Goal: Information Seeking & Learning: Learn about a topic

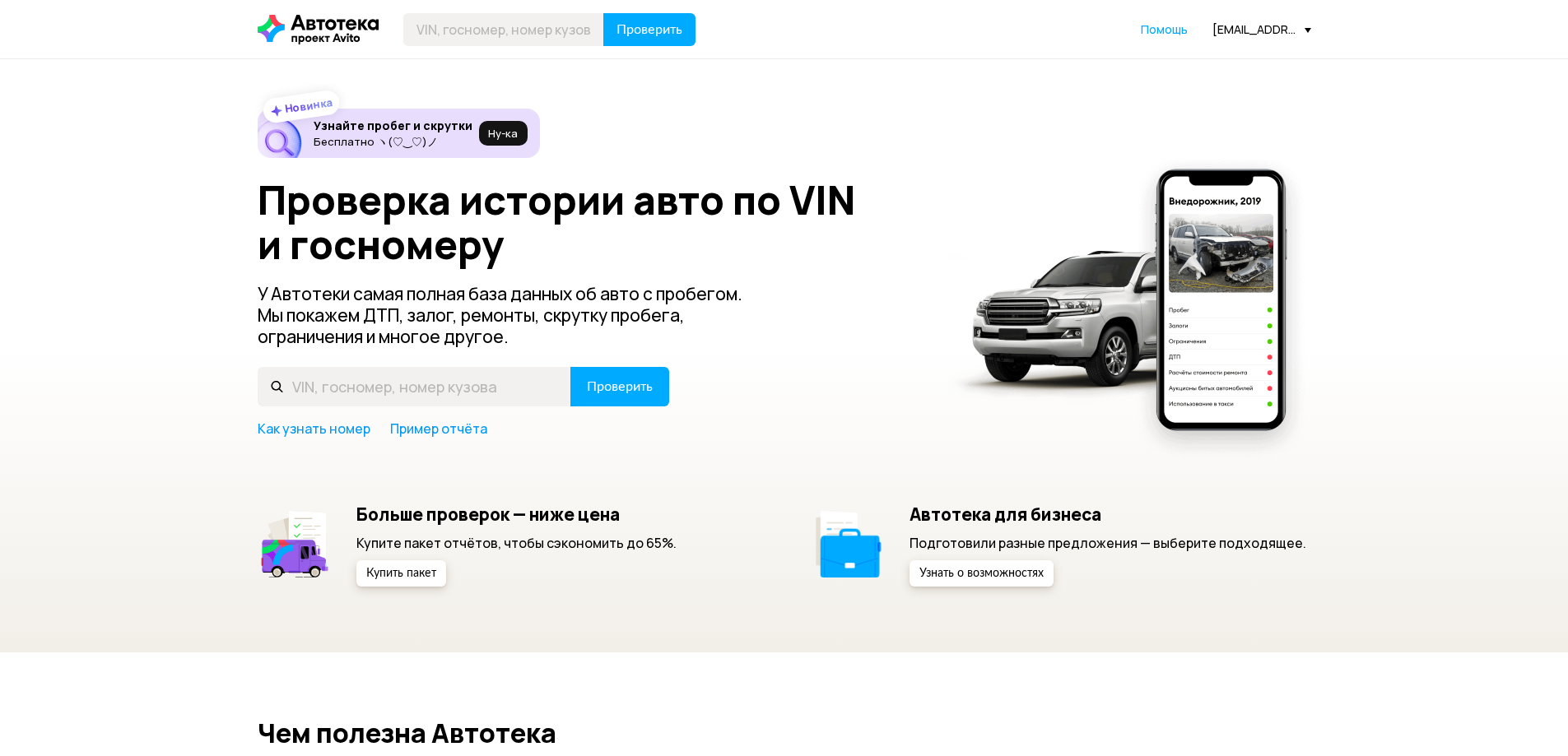
click at [1226, 33] on div "[EMAIL_ADDRESS][DOMAIN_NAME]" at bounding box center [1261, 29] width 99 height 16
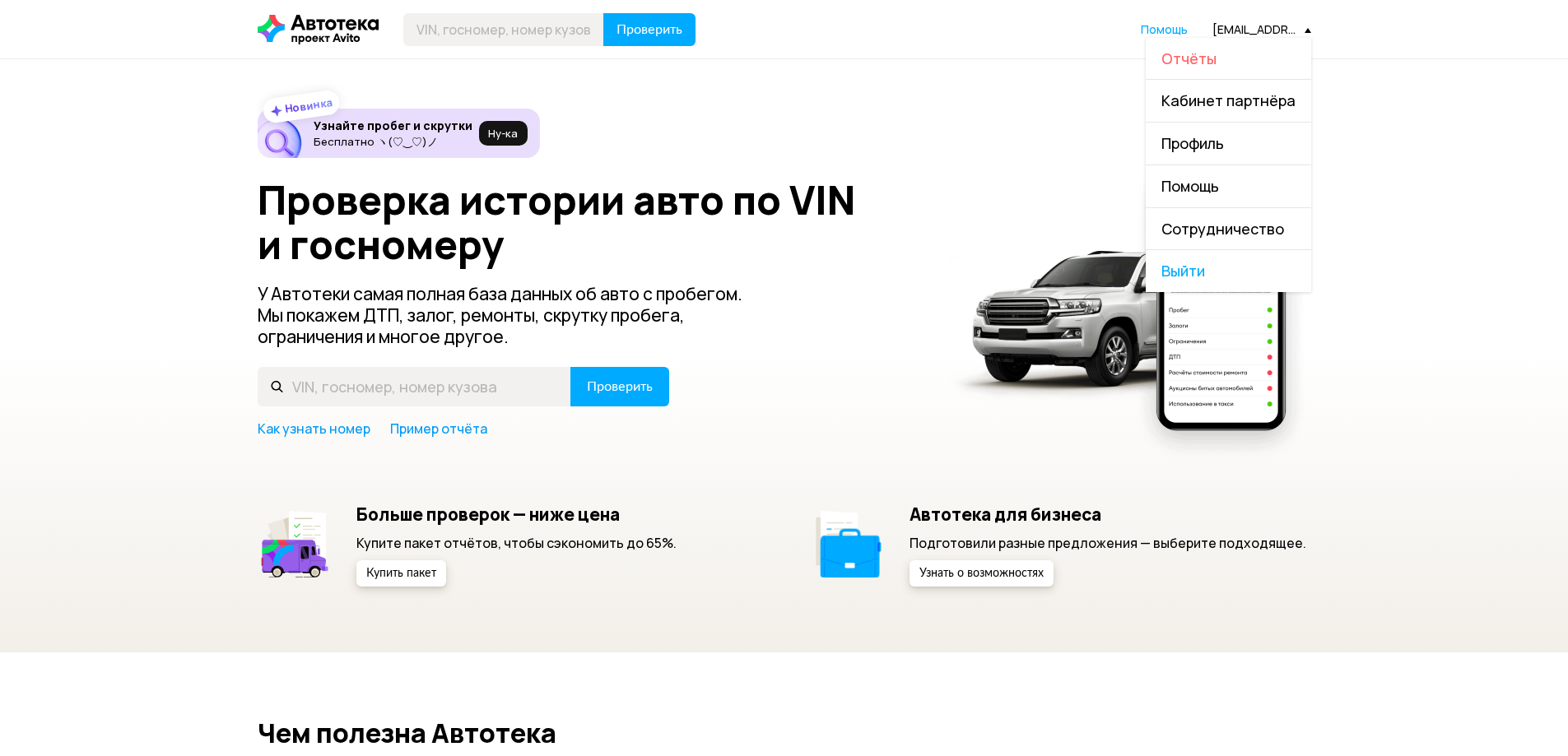
click at [1216, 64] on span "Отчёты" at bounding box center [1189, 58] width 55 height 20
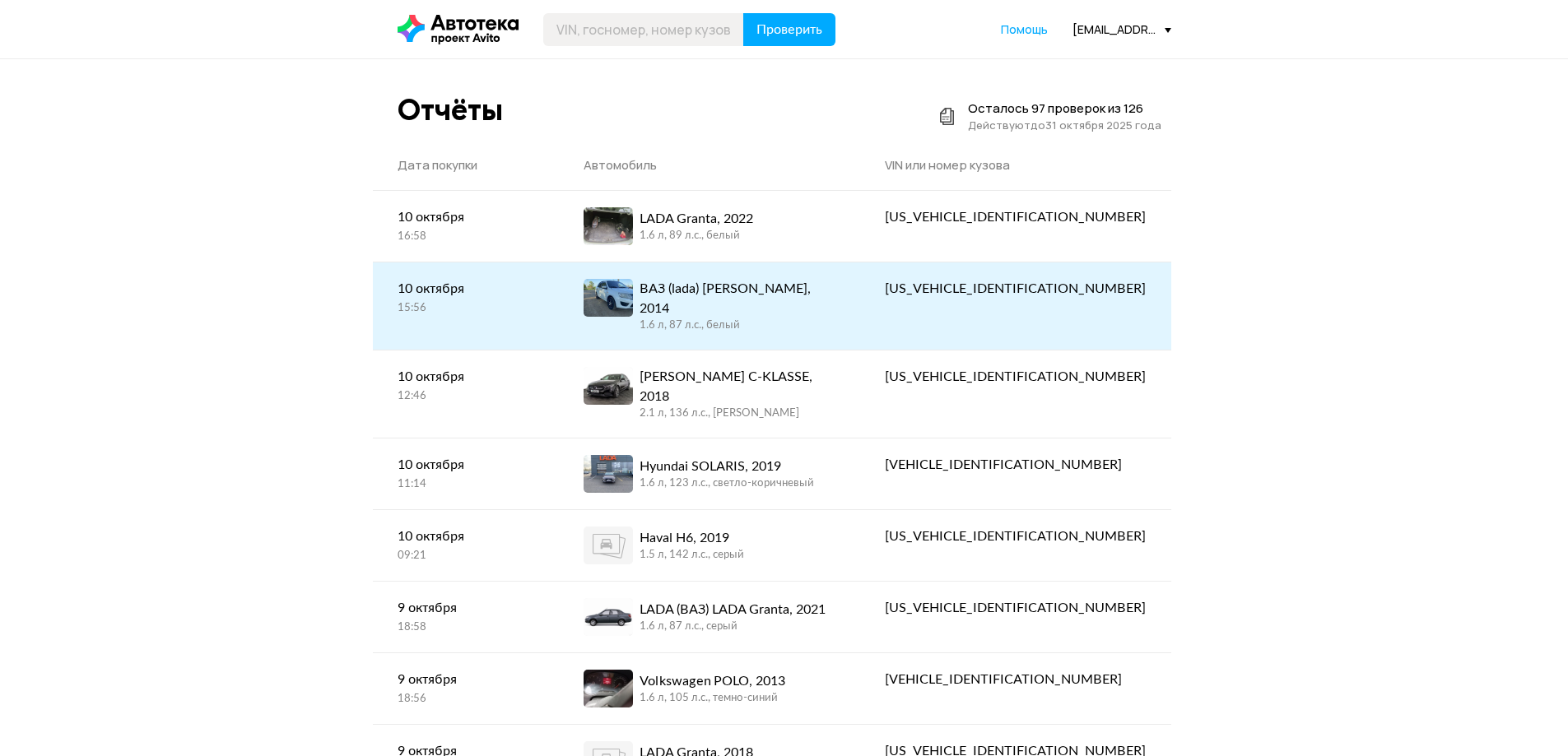
click at [836, 289] on div "ВАЗ (lada) [PERSON_NAME], 2014 1.6 л, 87 л.c., белый" at bounding box center [710, 306] width 253 height 54
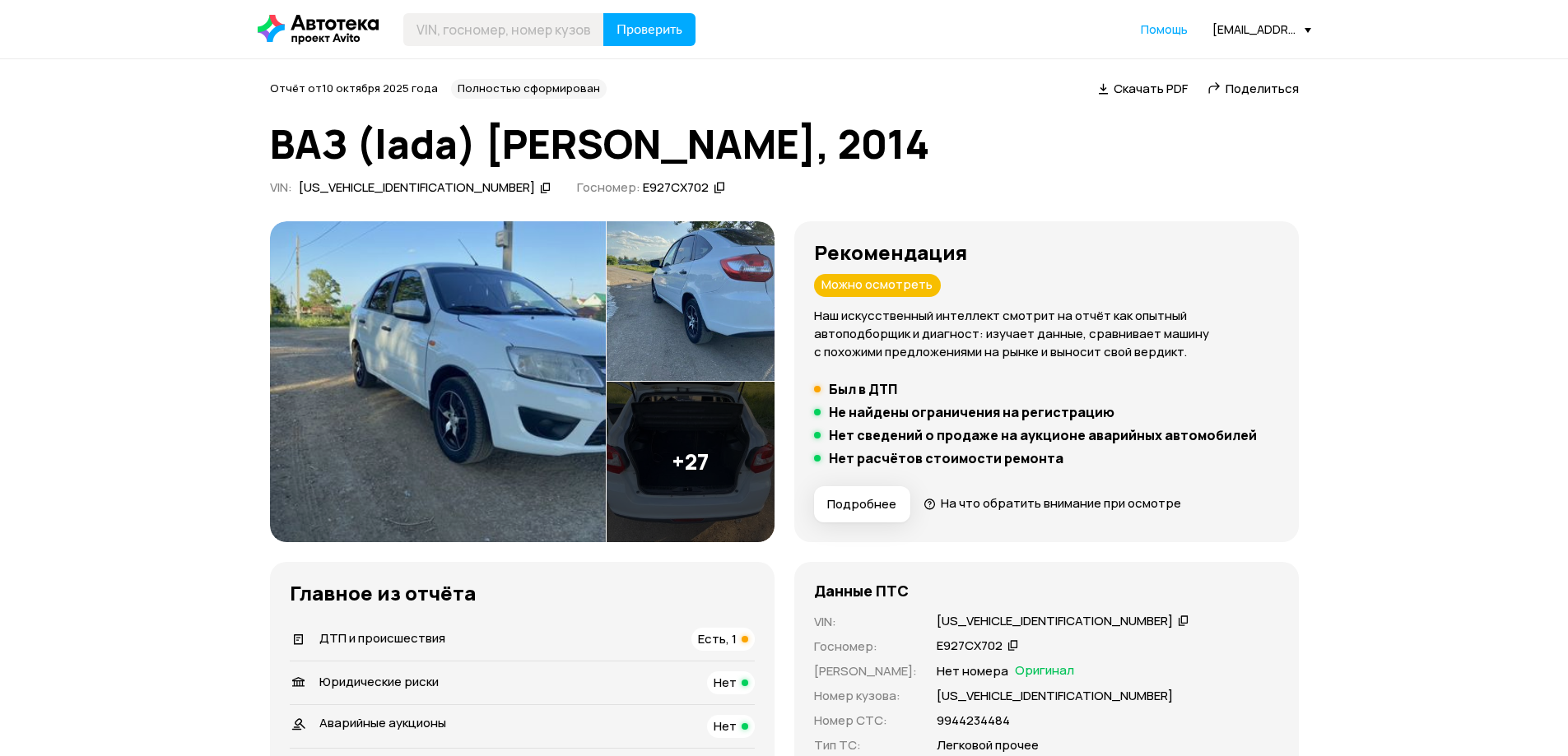
click at [520, 353] on img at bounding box center [437, 381] width 336 height 321
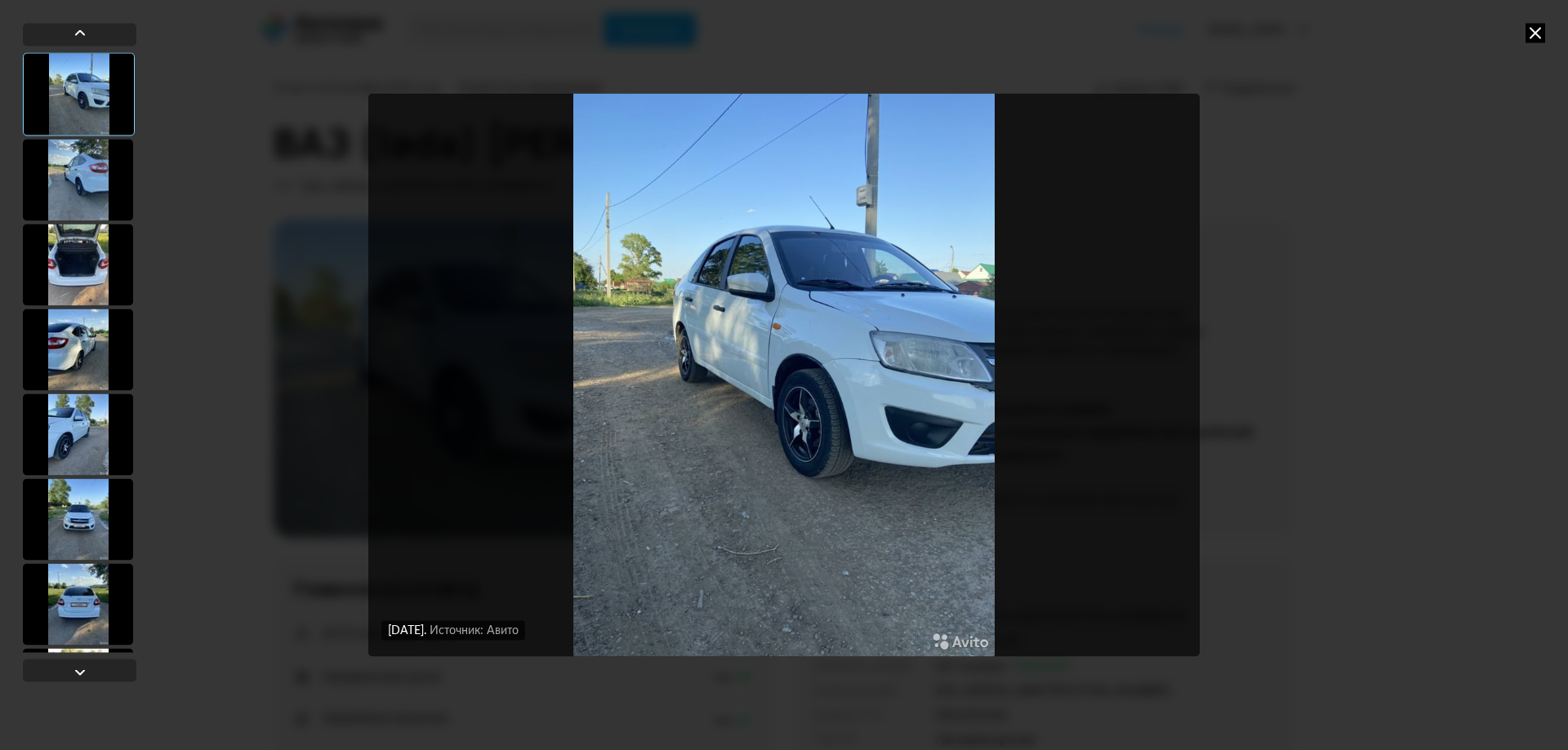
click at [80, 517] on div at bounding box center [78, 519] width 110 height 81
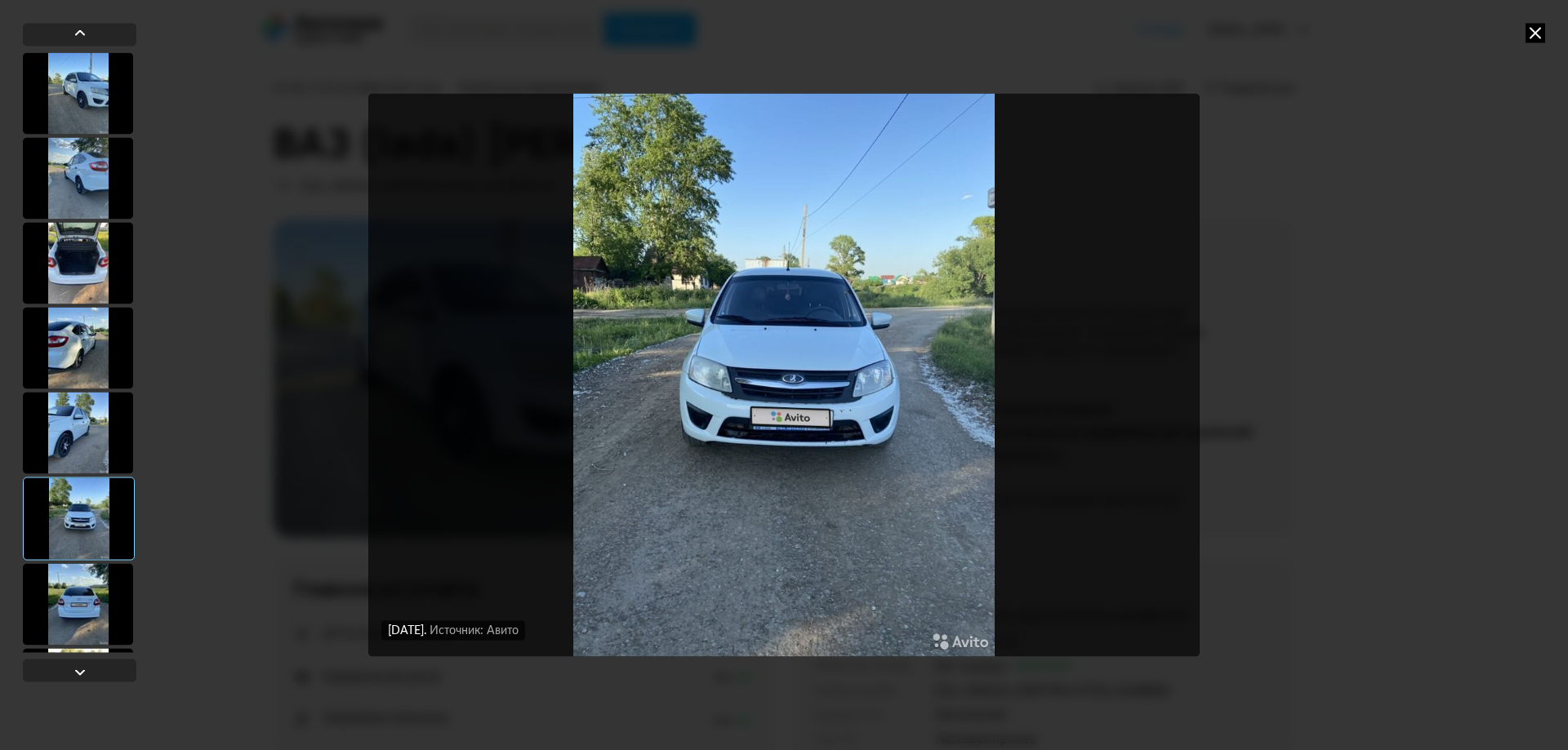
click at [790, 436] on img "Go to Slide 6" at bounding box center [784, 375] width 832 height 563
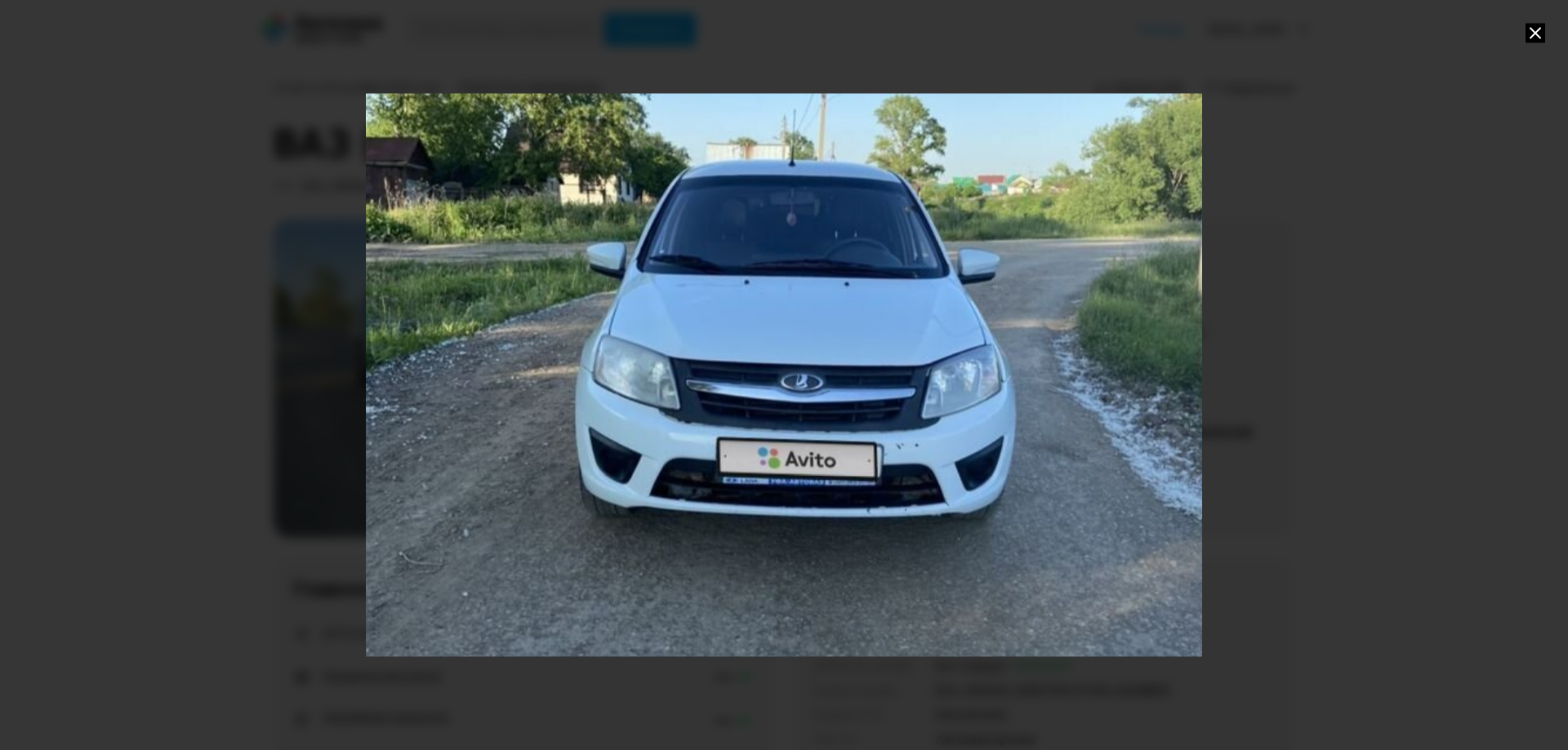
click at [486, 347] on div "Go to Slide 6" at bounding box center [784, 375] width 1672 height 1125
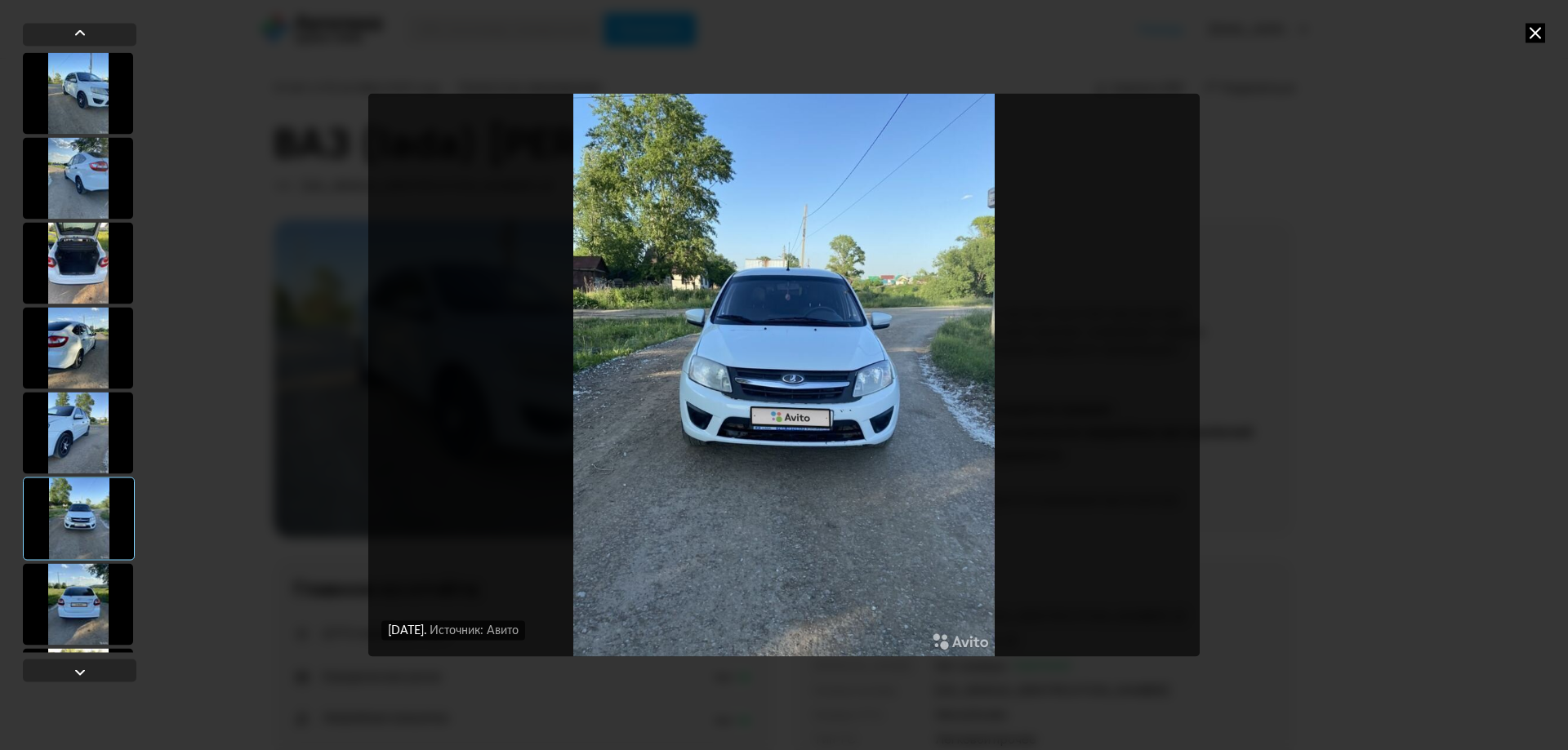
click at [81, 358] on div at bounding box center [78, 348] width 110 height 81
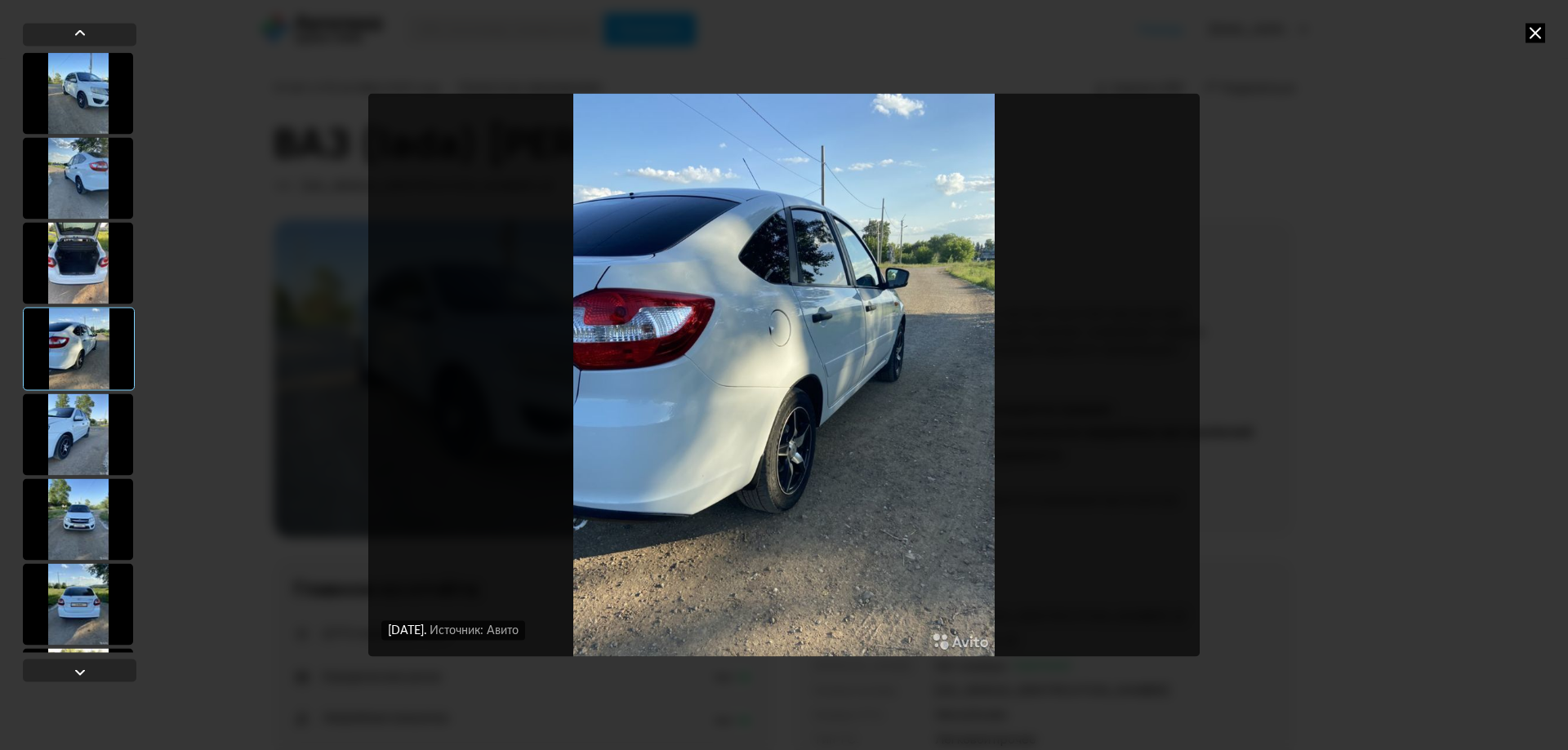
click at [93, 491] on div at bounding box center [78, 519] width 110 height 81
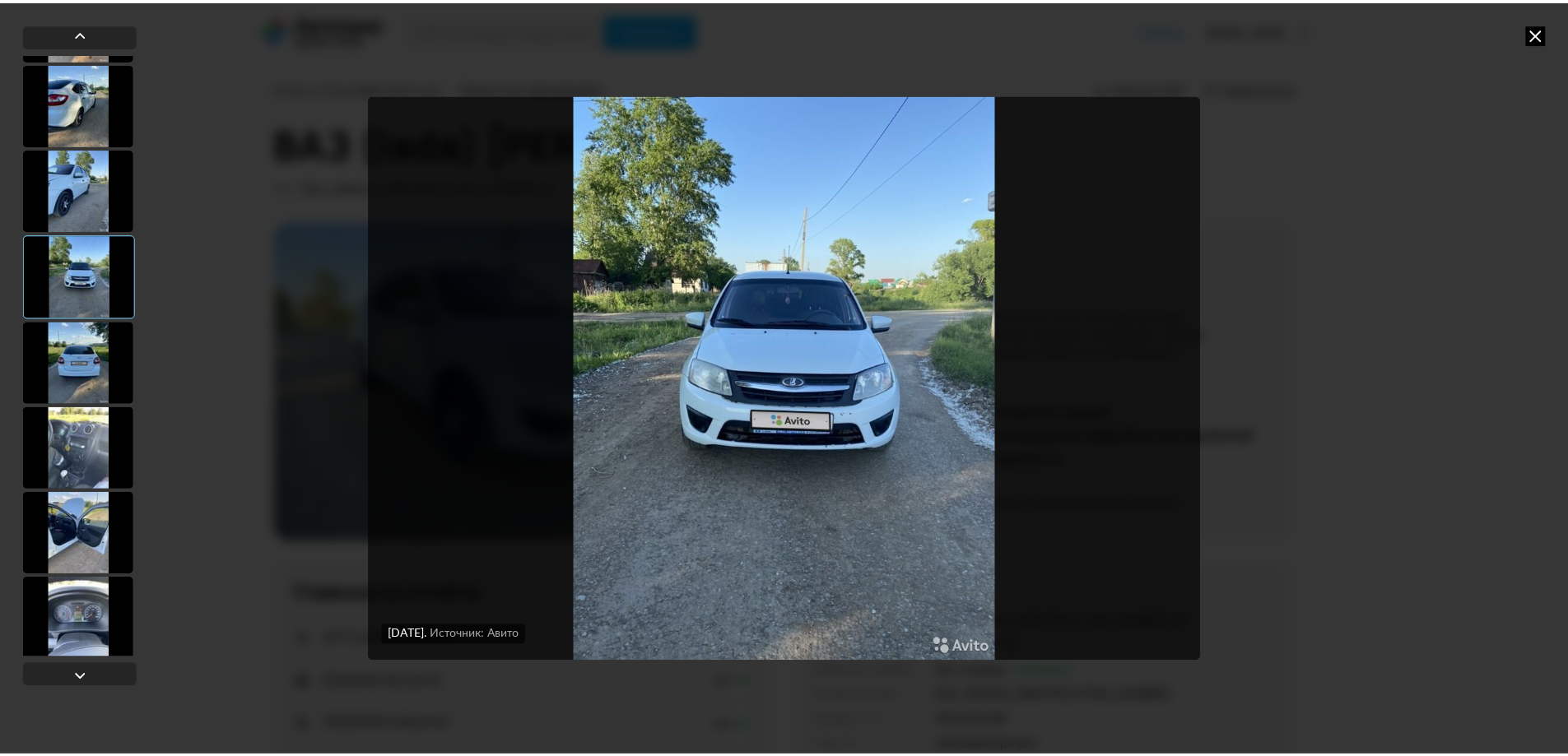
scroll to position [494, 0]
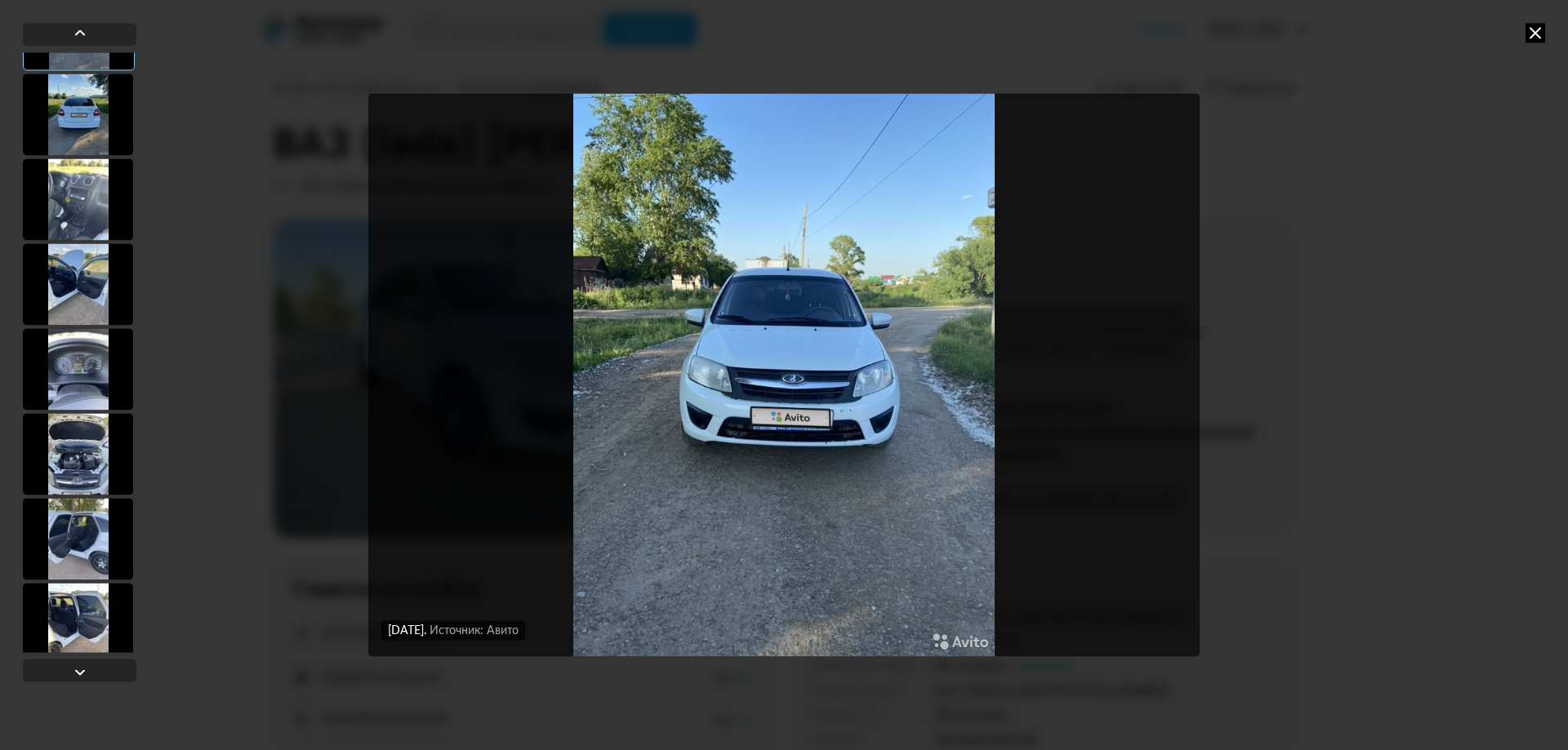
click at [1535, 35] on icon at bounding box center [1535, 32] width 19 height 19
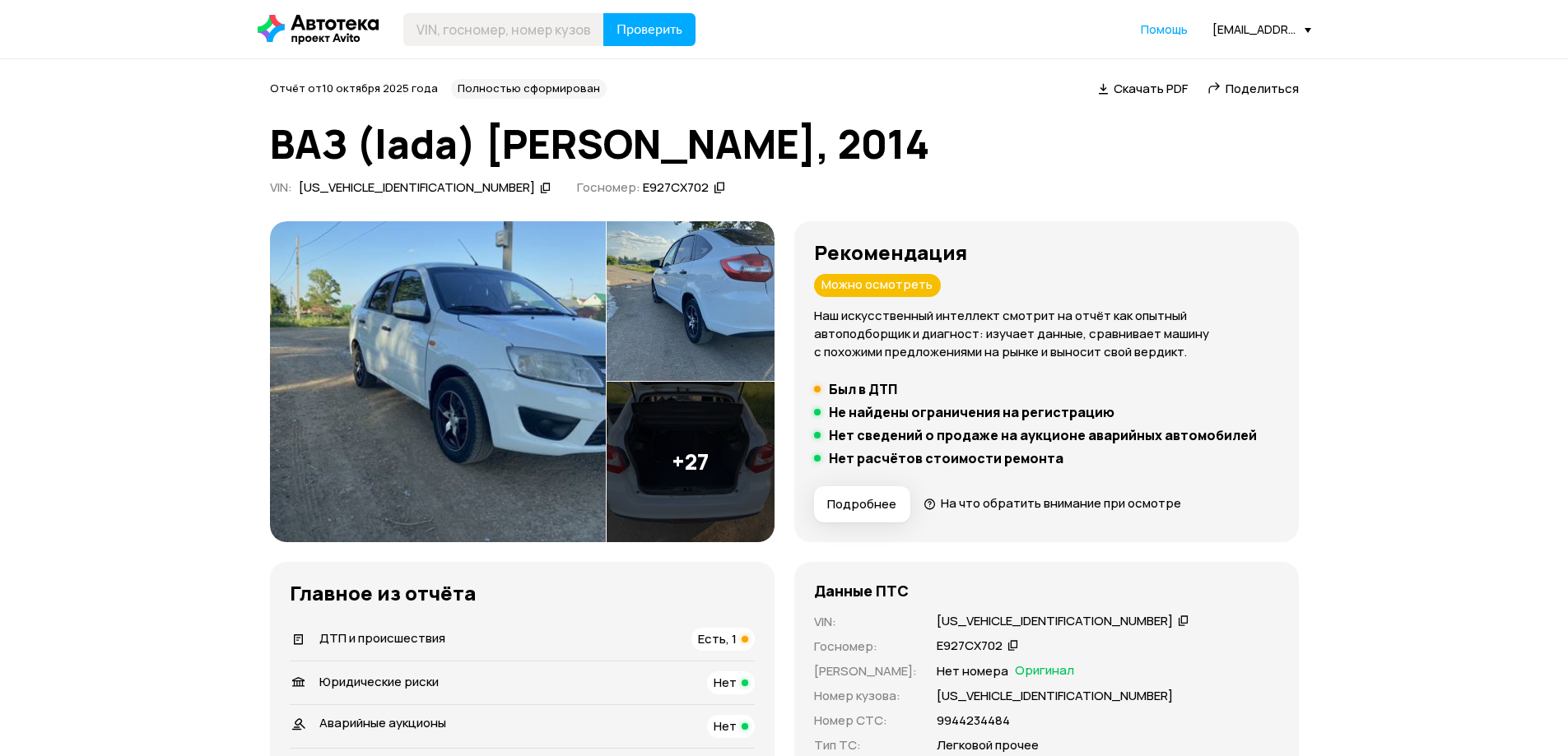
click at [862, 388] on h5 "Был в ДТП" at bounding box center [862, 390] width 68 height 17
click at [688, 641] on div "ДТП и происшествия Есть, 1" at bounding box center [522, 639] width 465 height 23
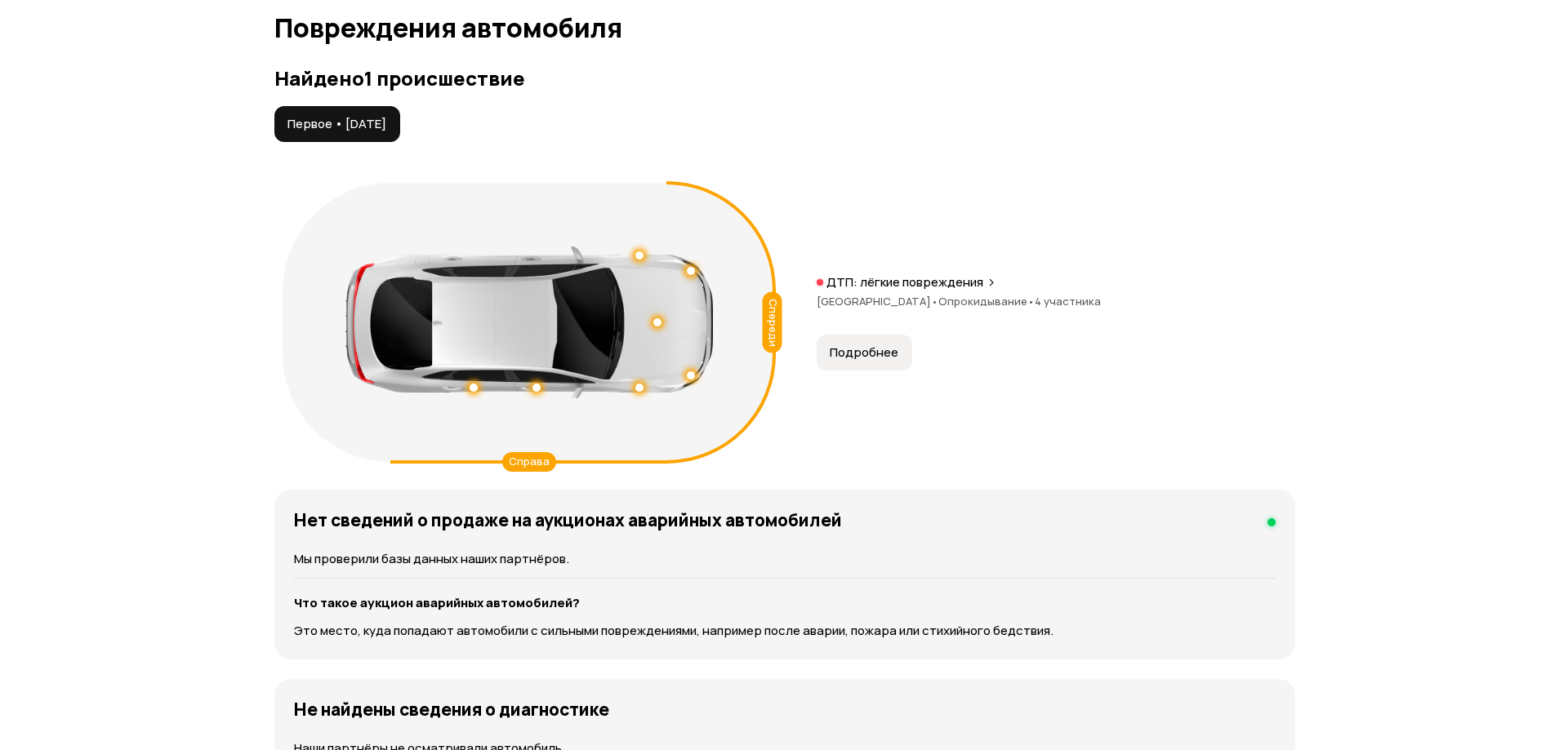
scroll to position [1691, 0]
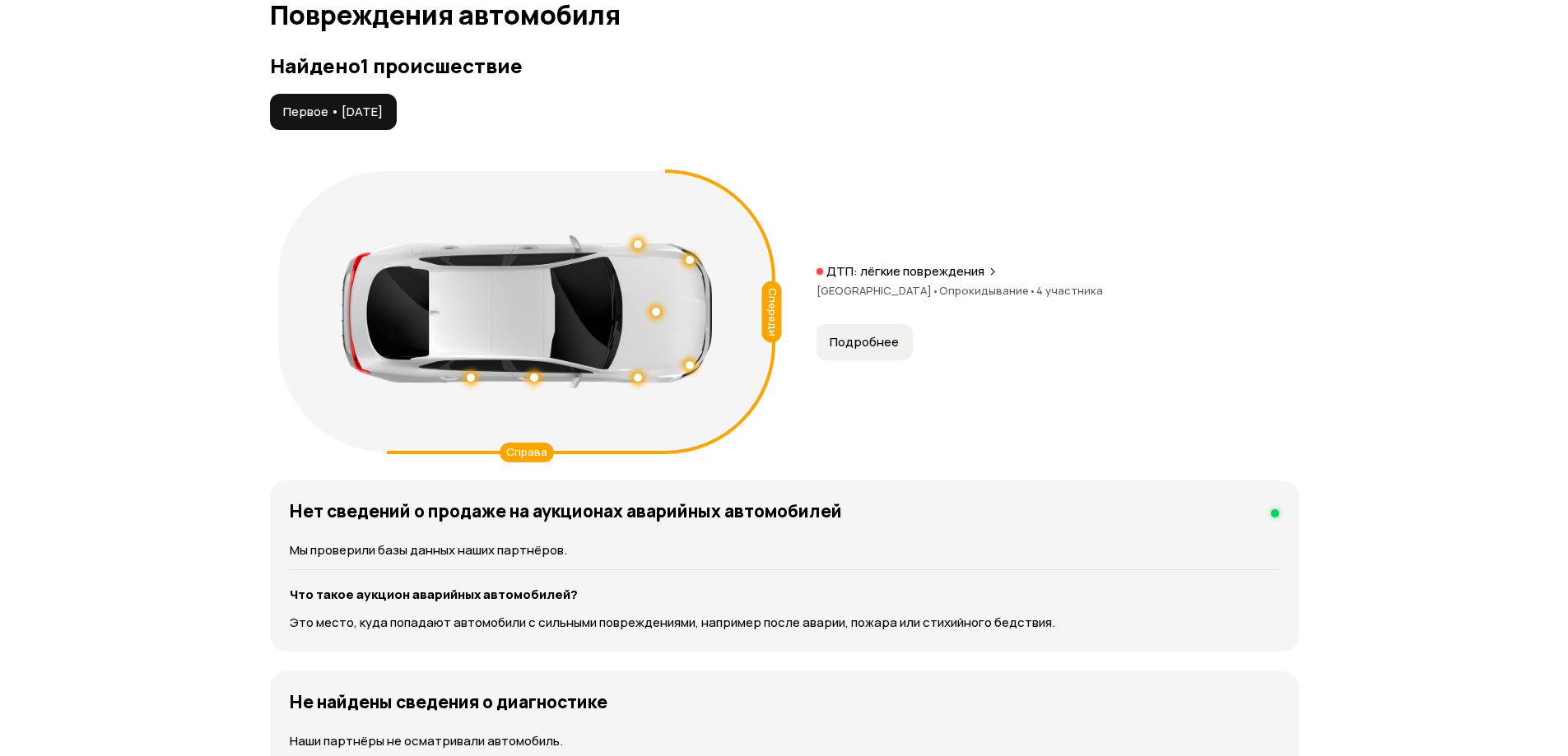
click at [872, 346] on span "Подробнее" at bounding box center [864, 342] width 69 height 17
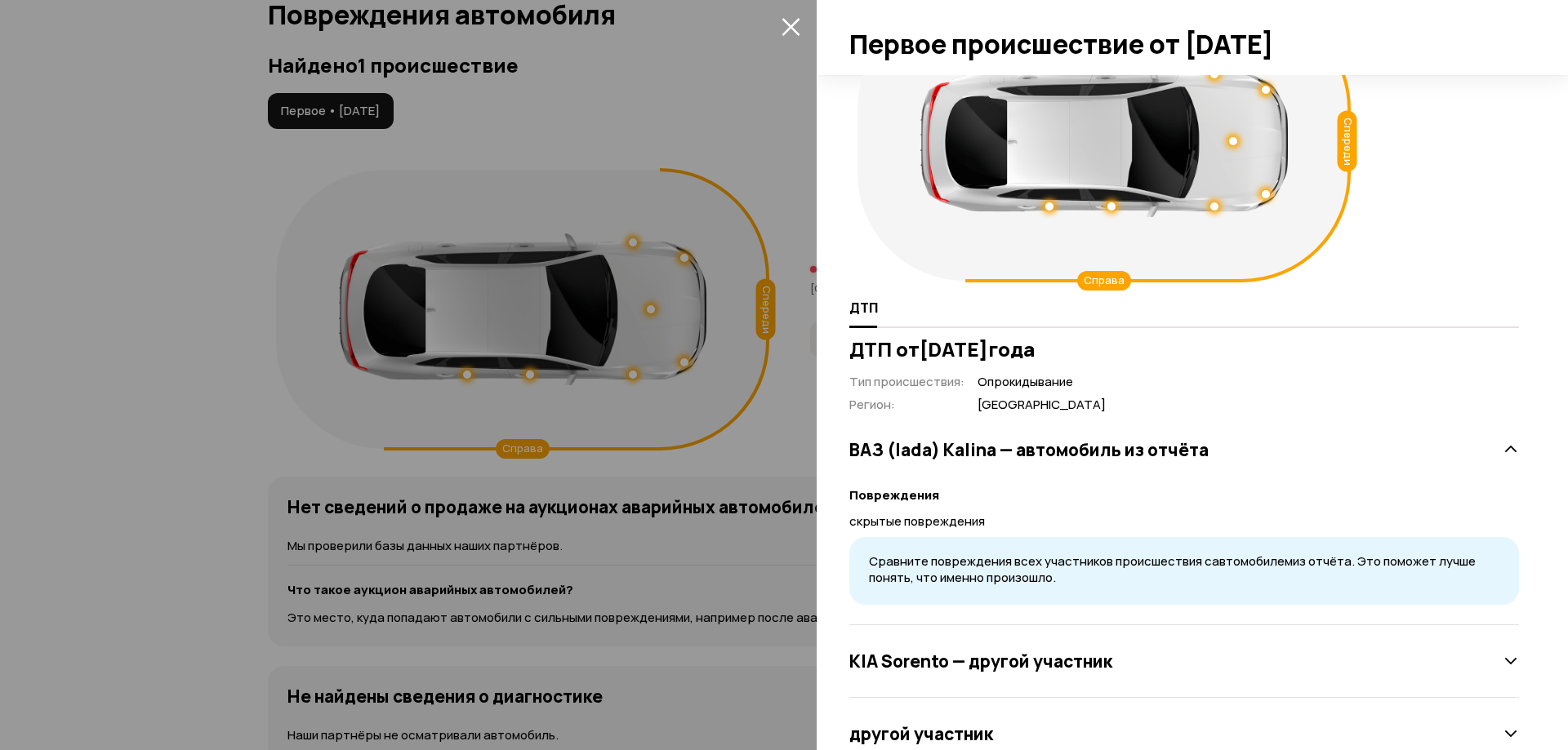
scroll to position [135, 0]
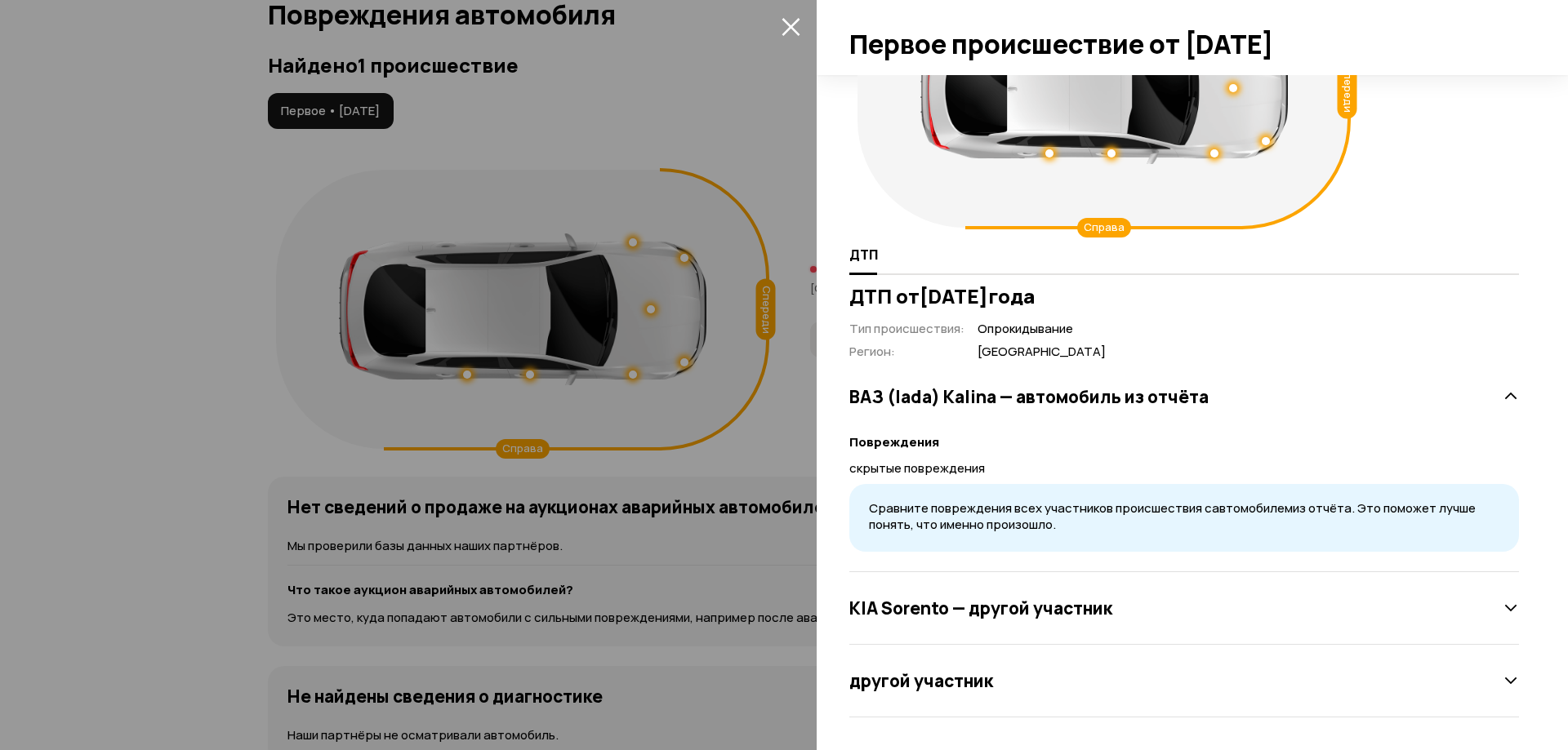
click at [1077, 682] on div "другой участник" at bounding box center [1184, 680] width 670 height 32
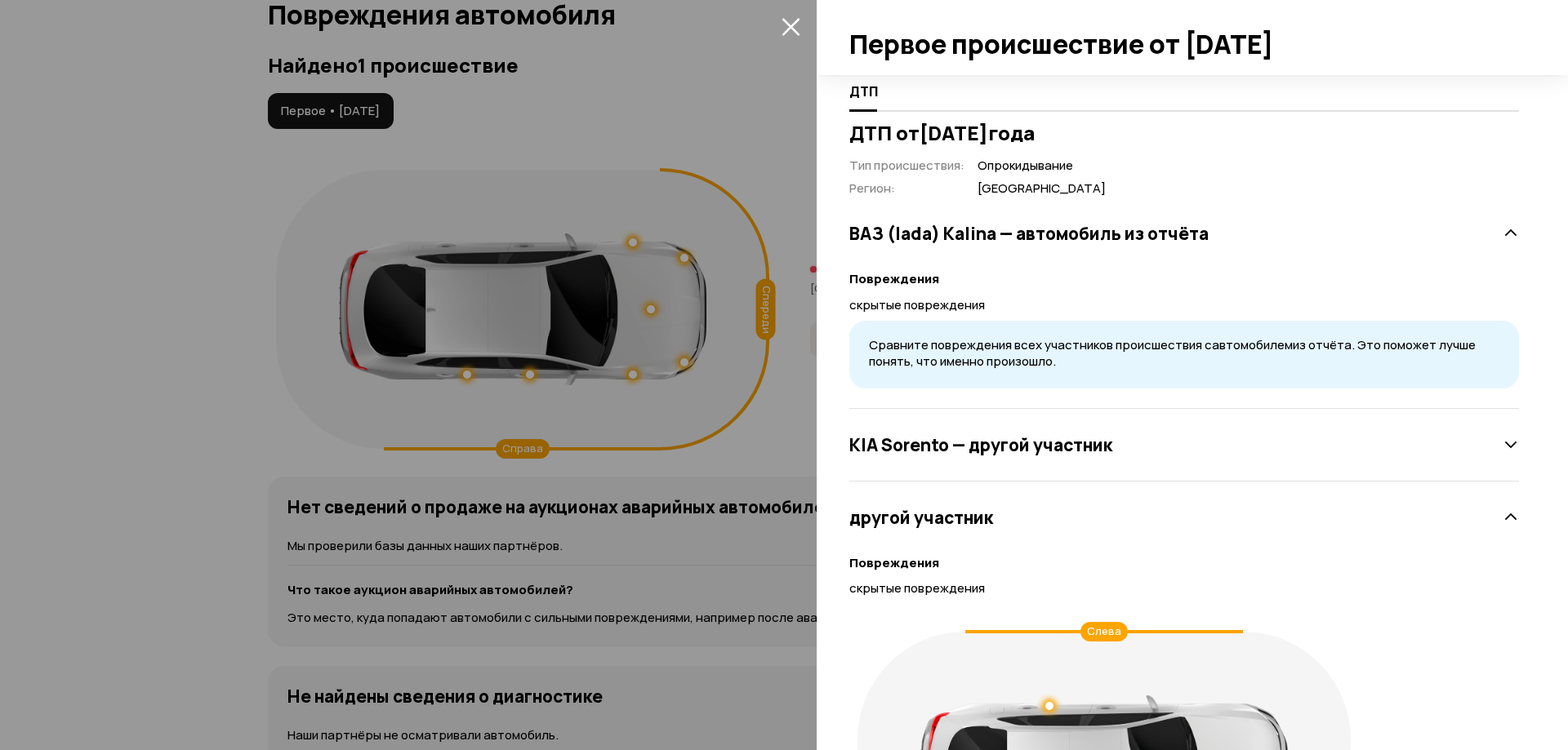
scroll to position [216, 0]
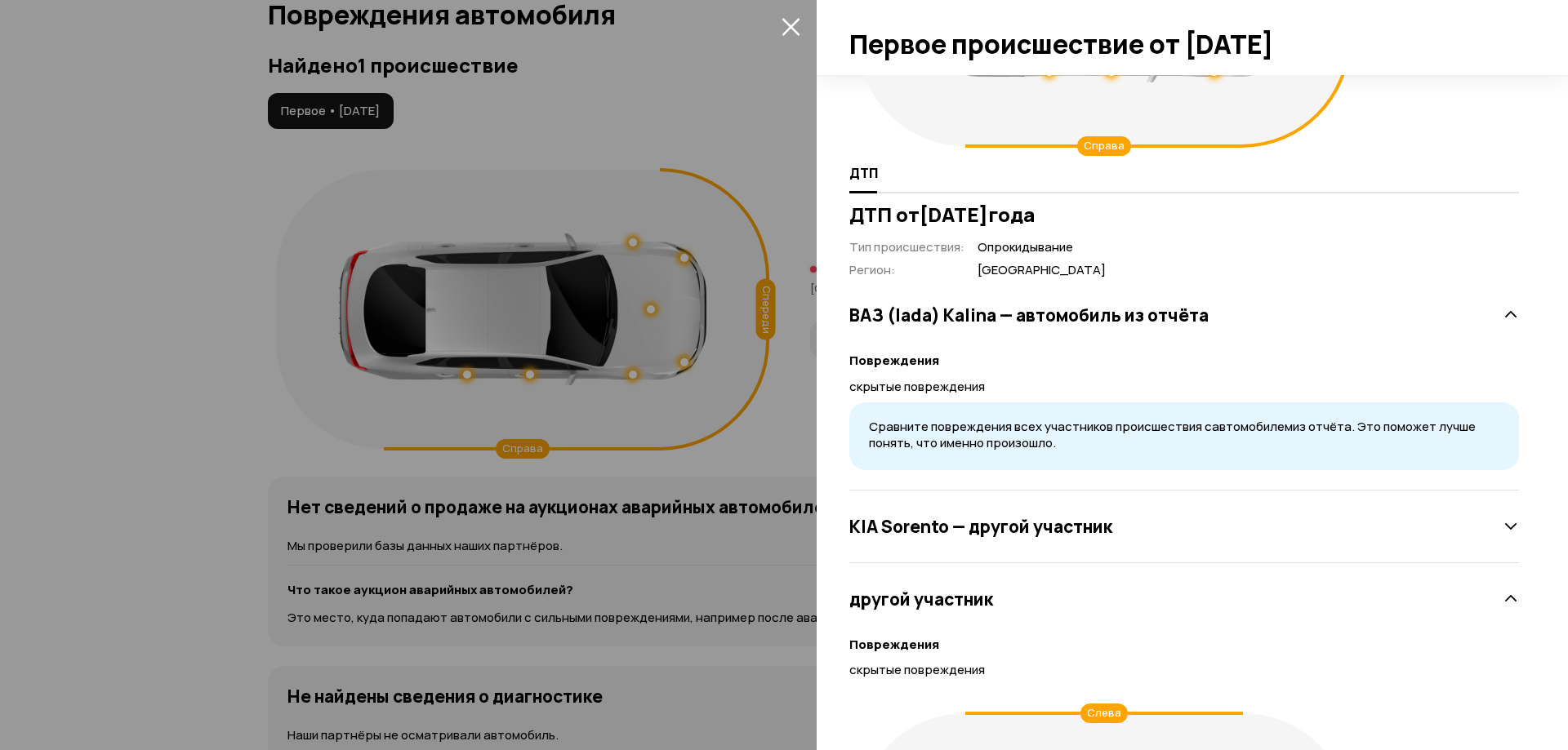
click at [1132, 531] on div "KIA Sorento — другой участник" at bounding box center [1184, 526] width 670 height 32
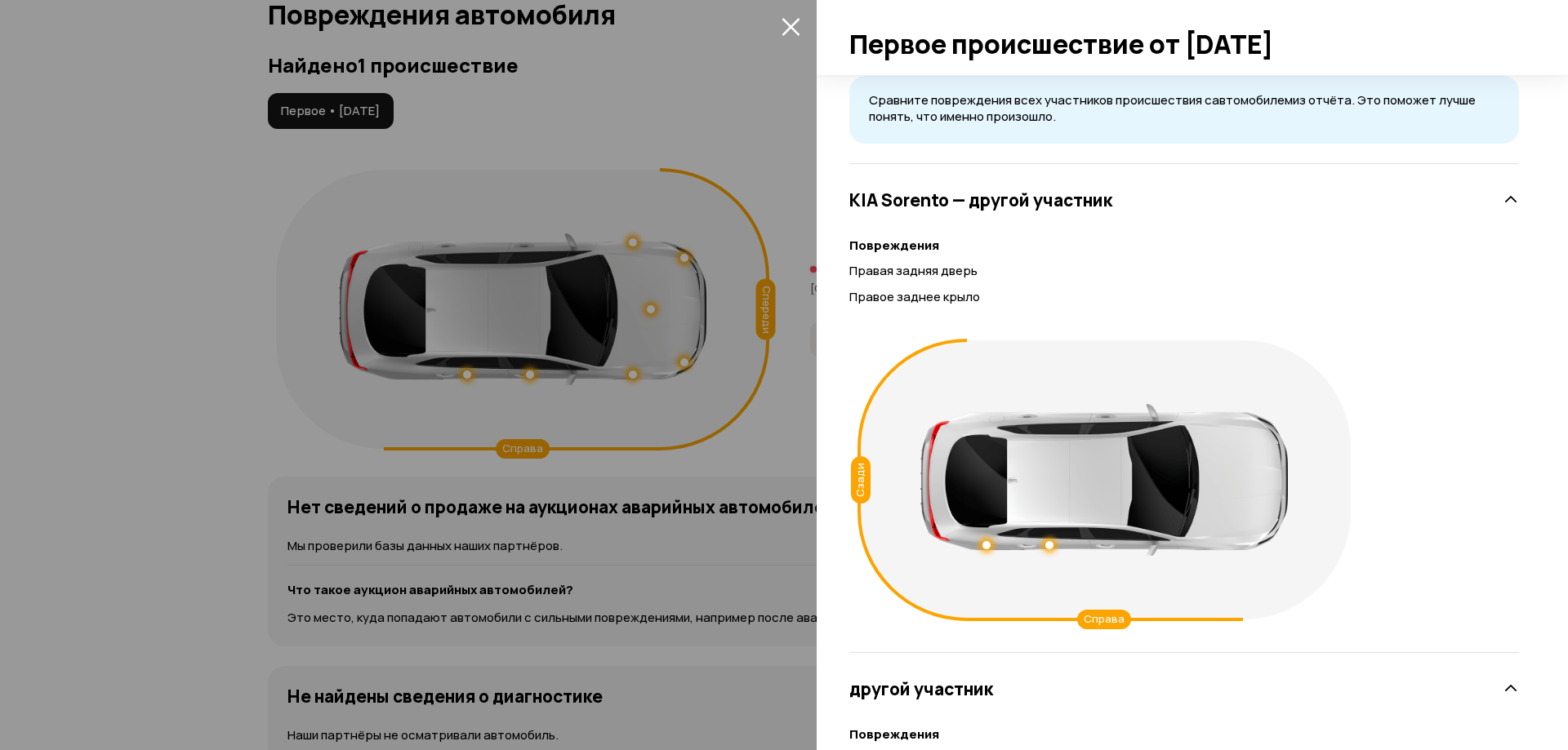
scroll to position [788, 0]
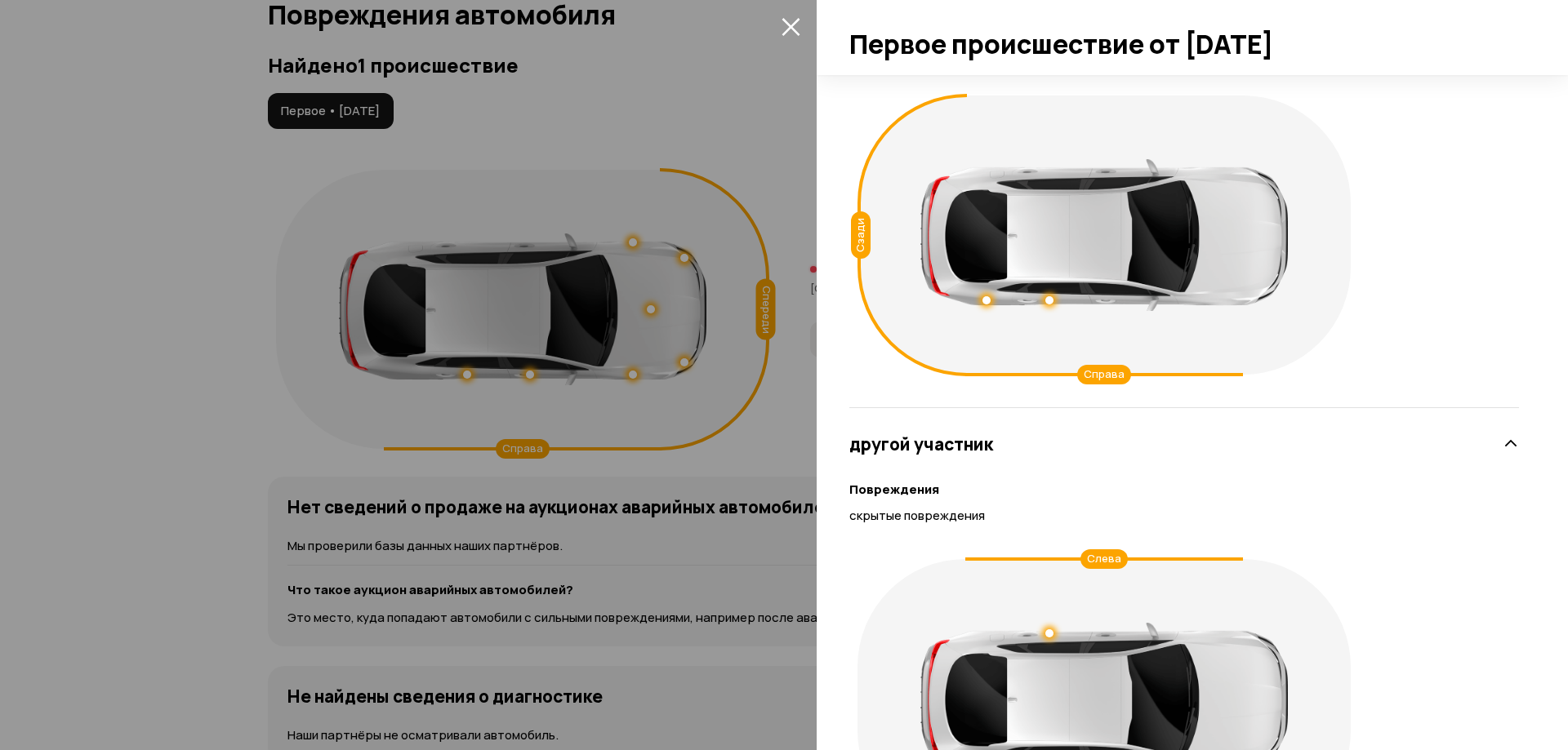
click at [794, 26] on icon "закрыть" at bounding box center [791, 27] width 18 height 18
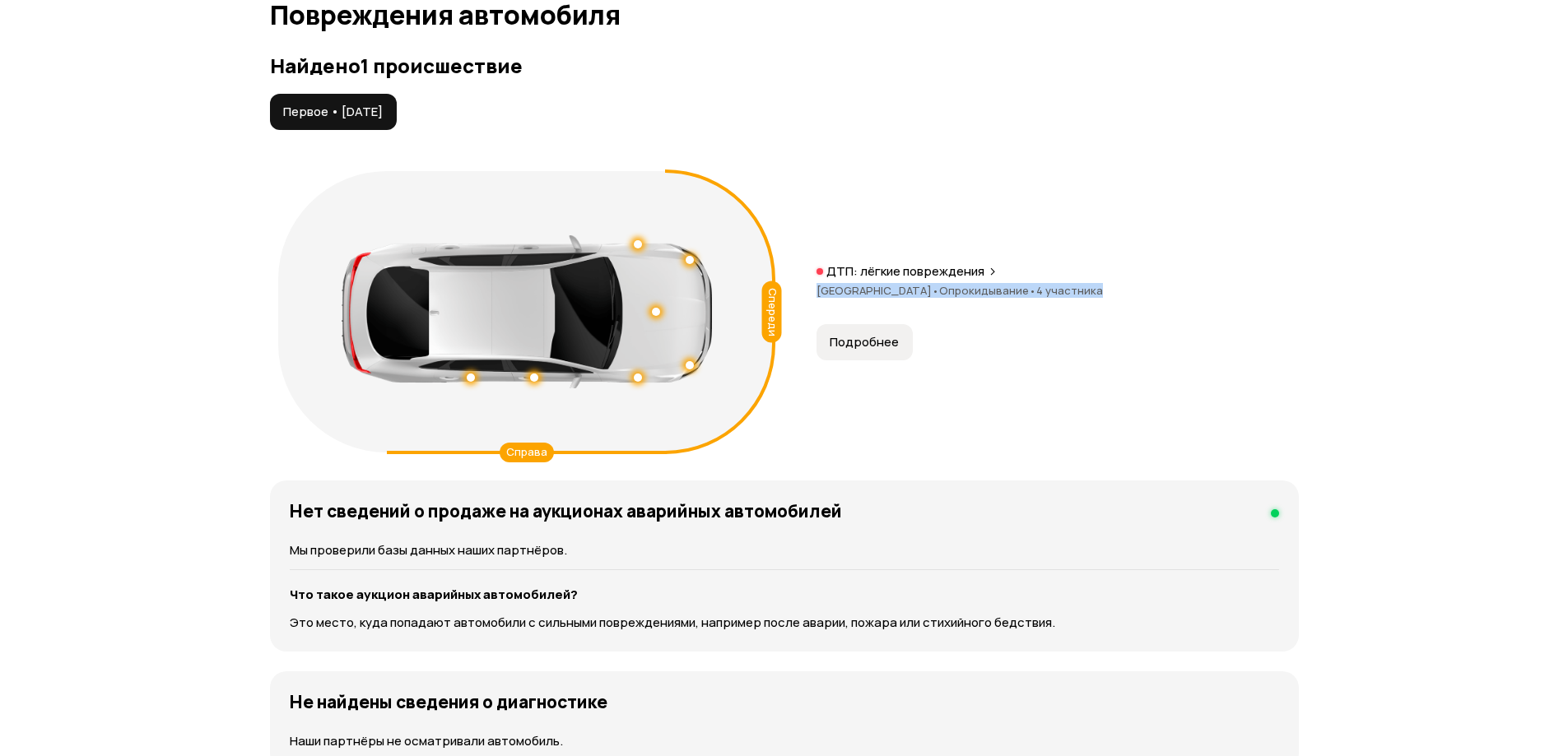
drag, startPoint x: 1162, startPoint y: 289, endPoint x: 811, endPoint y: 285, distance: 351.0
click at [811, 285] on div "Спереди Справа ДТП: лёгкие повреждения [GEOGRAPHIC_DATA] • Опрокидывание • 4 уч…" at bounding box center [784, 312] width 1029 height 298
click at [852, 332] on button "Подробнее" at bounding box center [865, 342] width 97 height 36
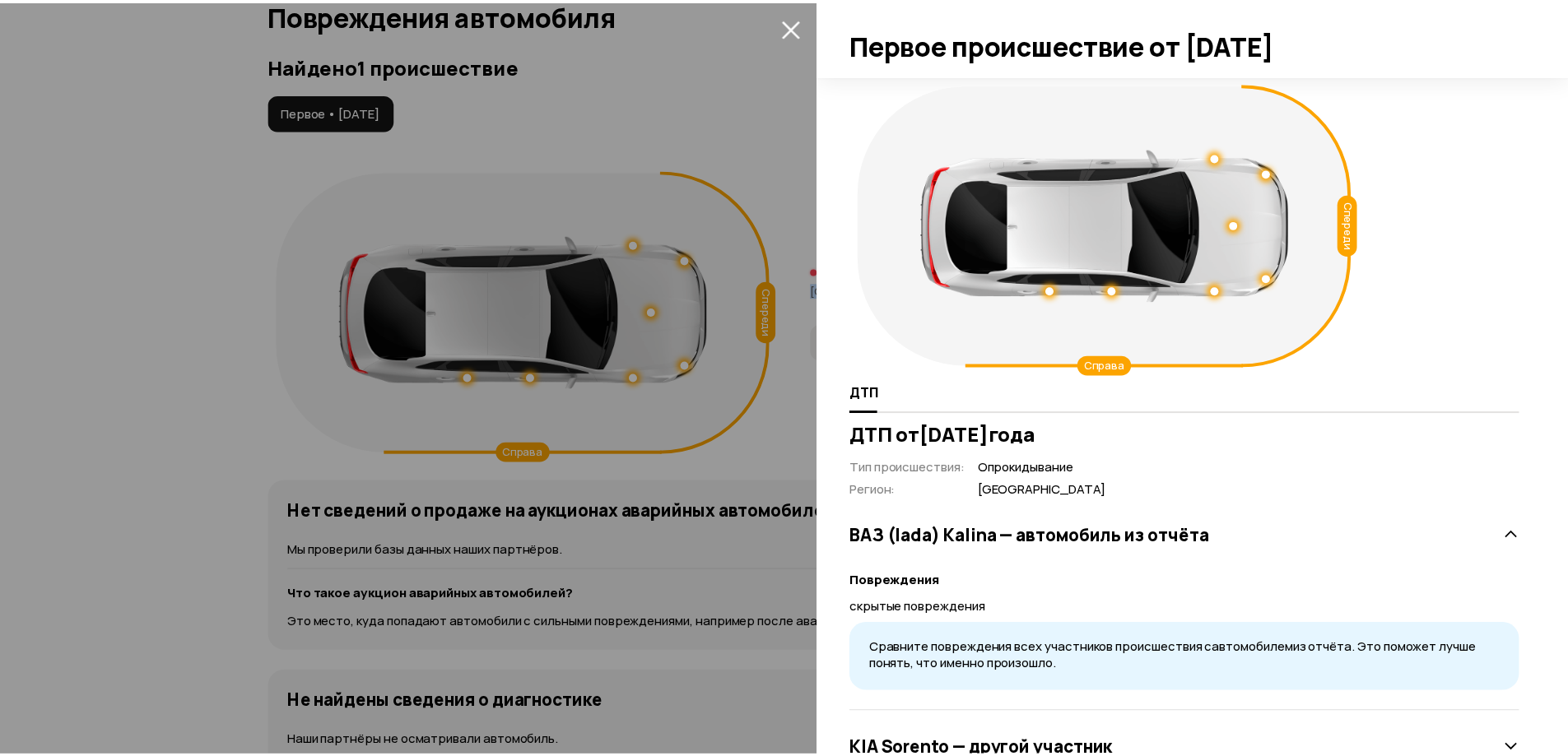
scroll to position [136, 0]
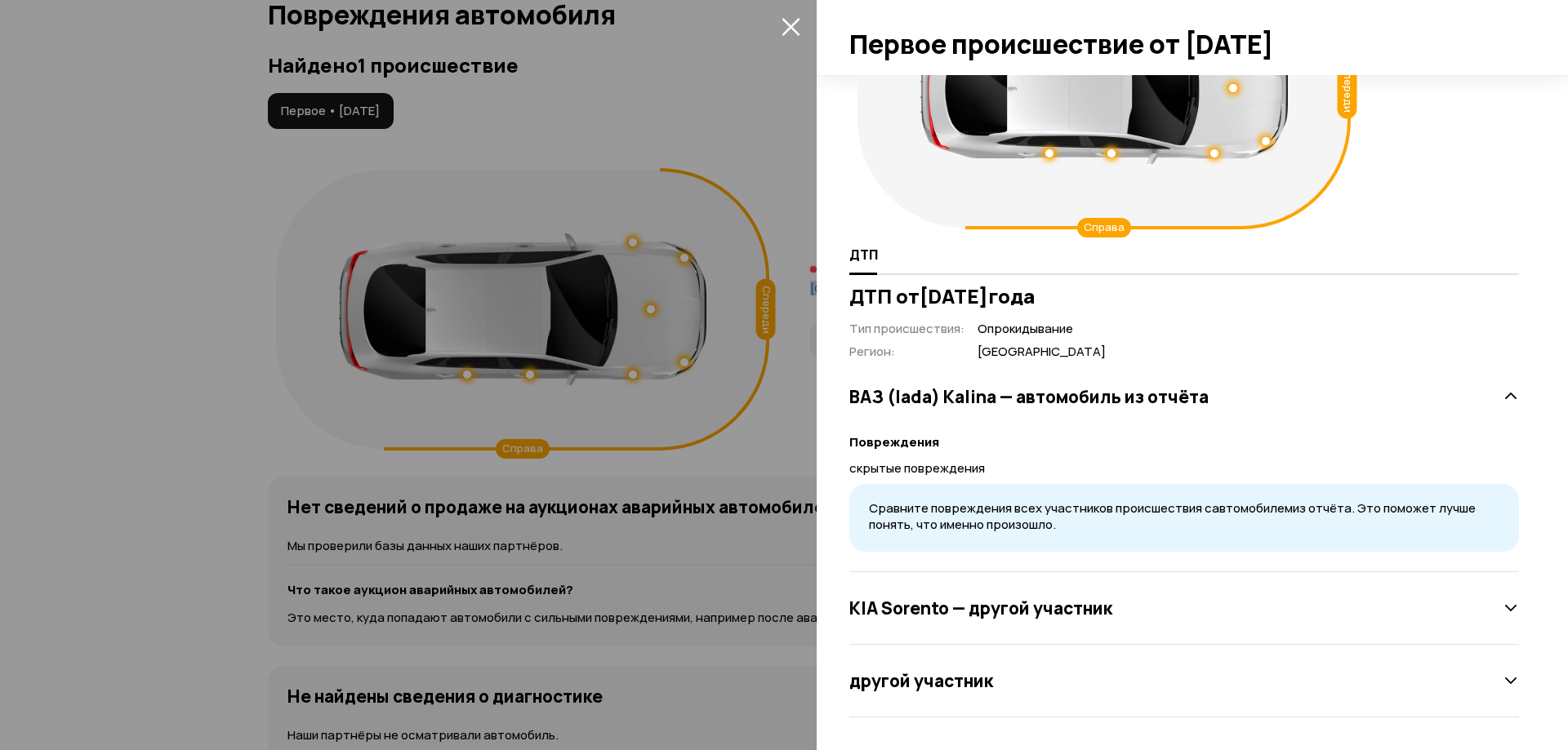
click at [787, 29] on icon "закрыть" at bounding box center [790, 26] width 18 height 18
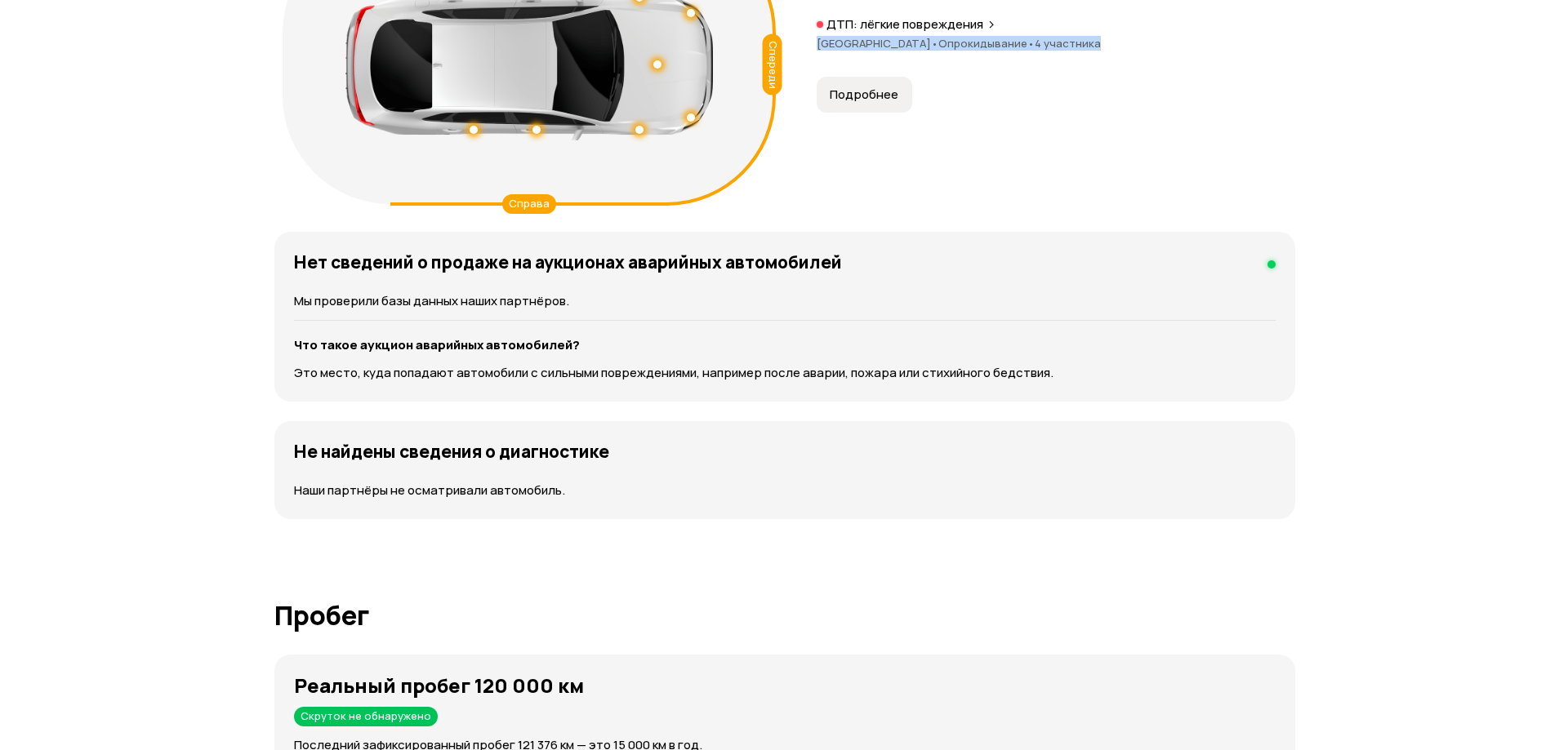
scroll to position [1691, 0]
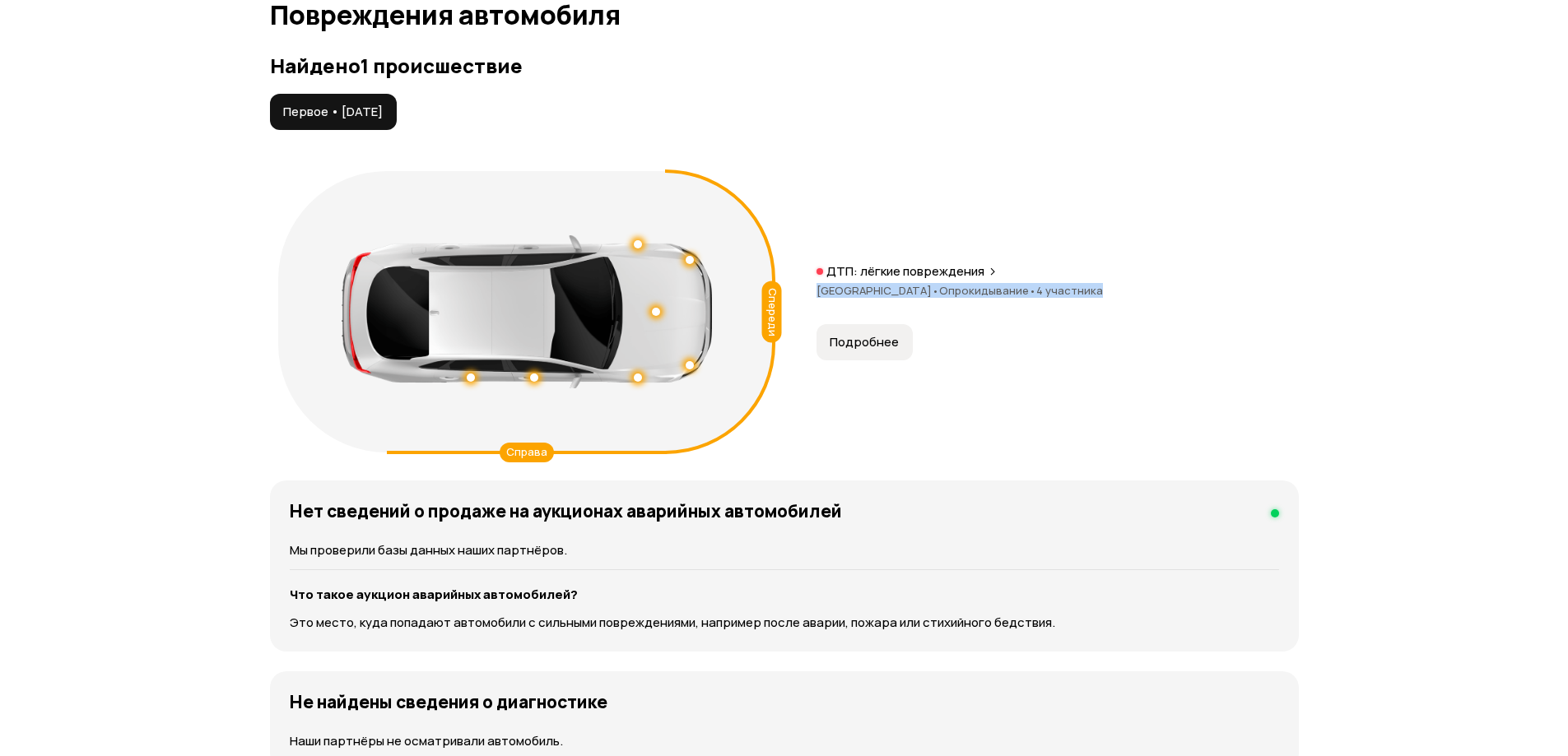
click at [865, 337] on span "Подробнее" at bounding box center [864, 342] width 69 height 17
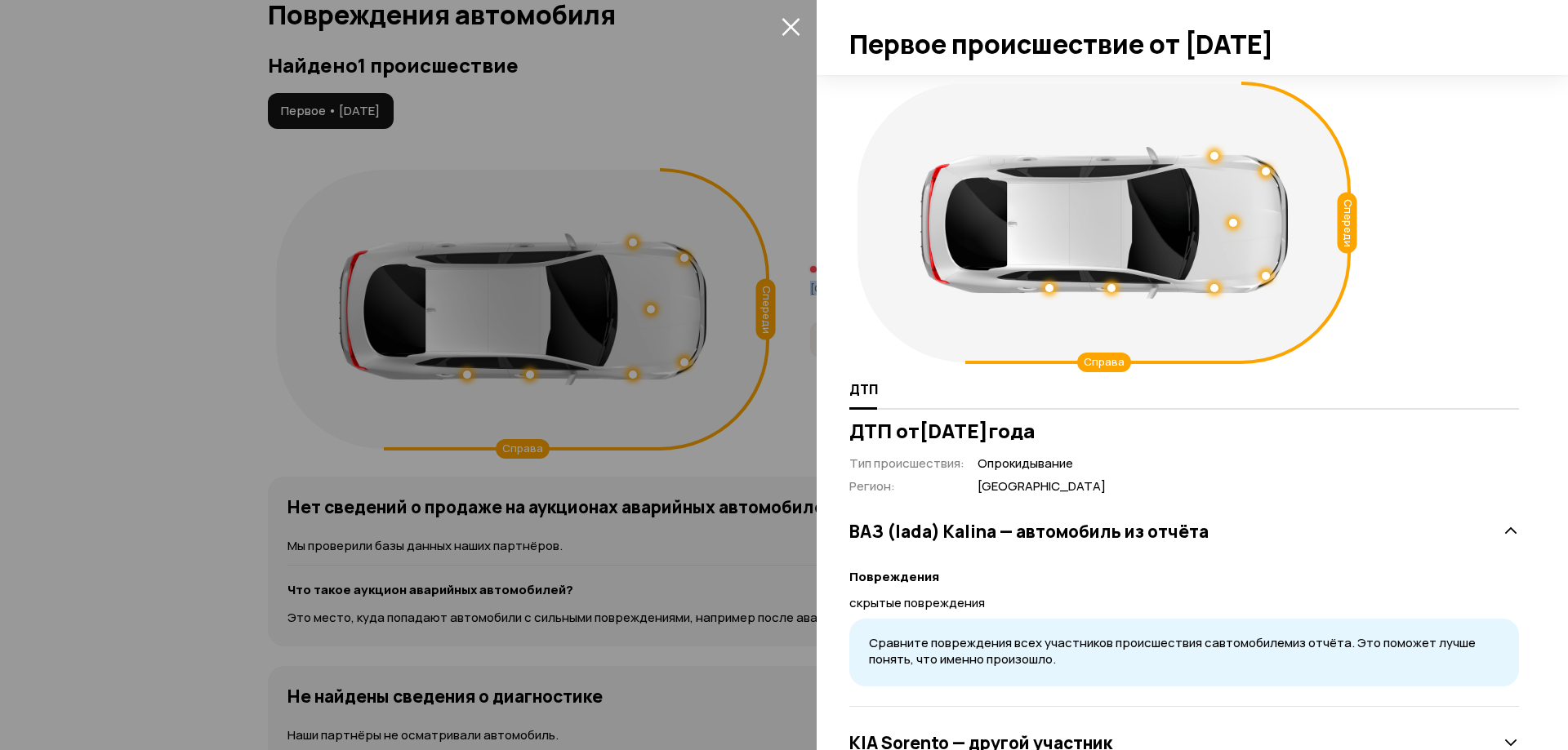
scroll to position [135, 0]
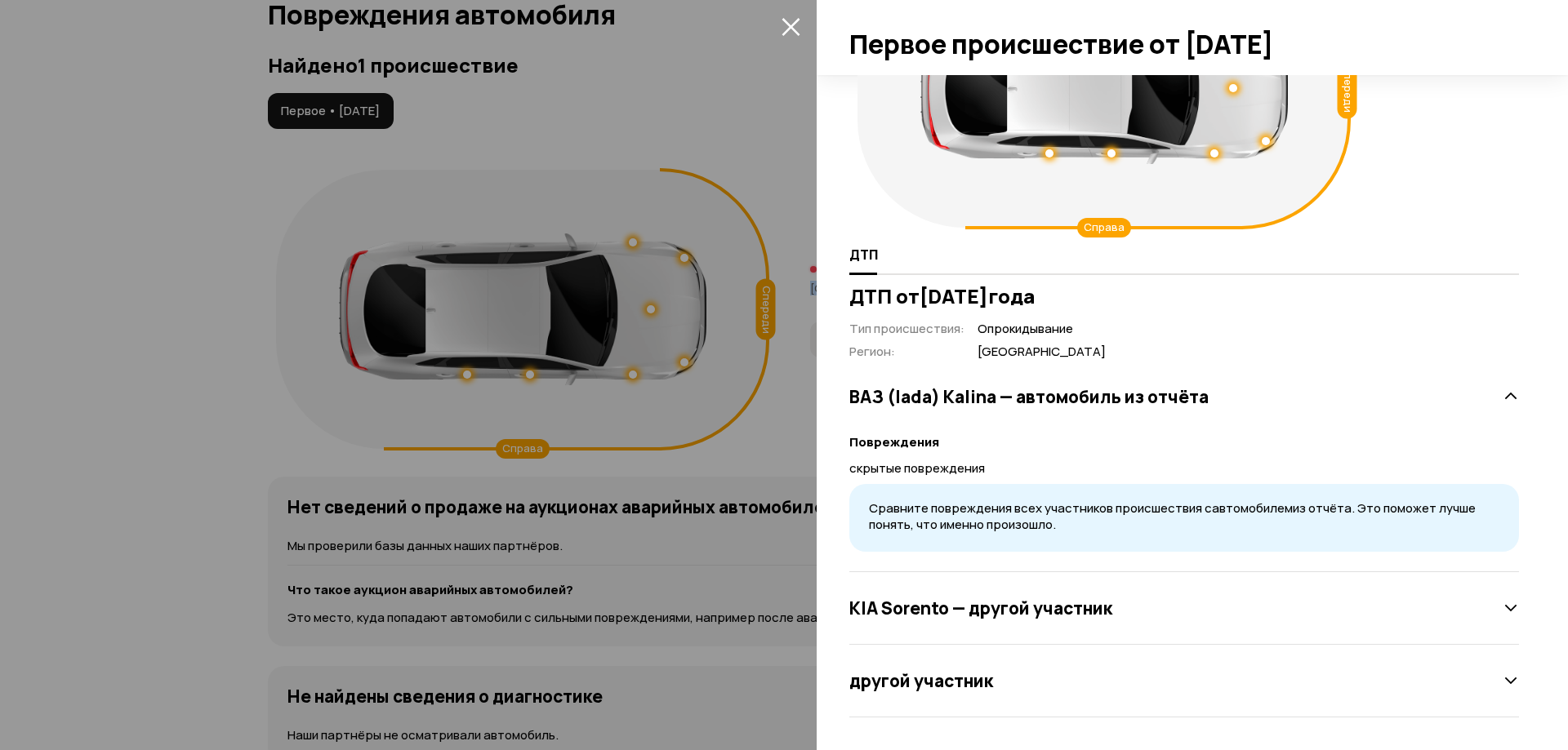
click at [1029, 613] on h3 "KIA Sorento — другой участник" at bounding box center [980, 608] width 263 height 21
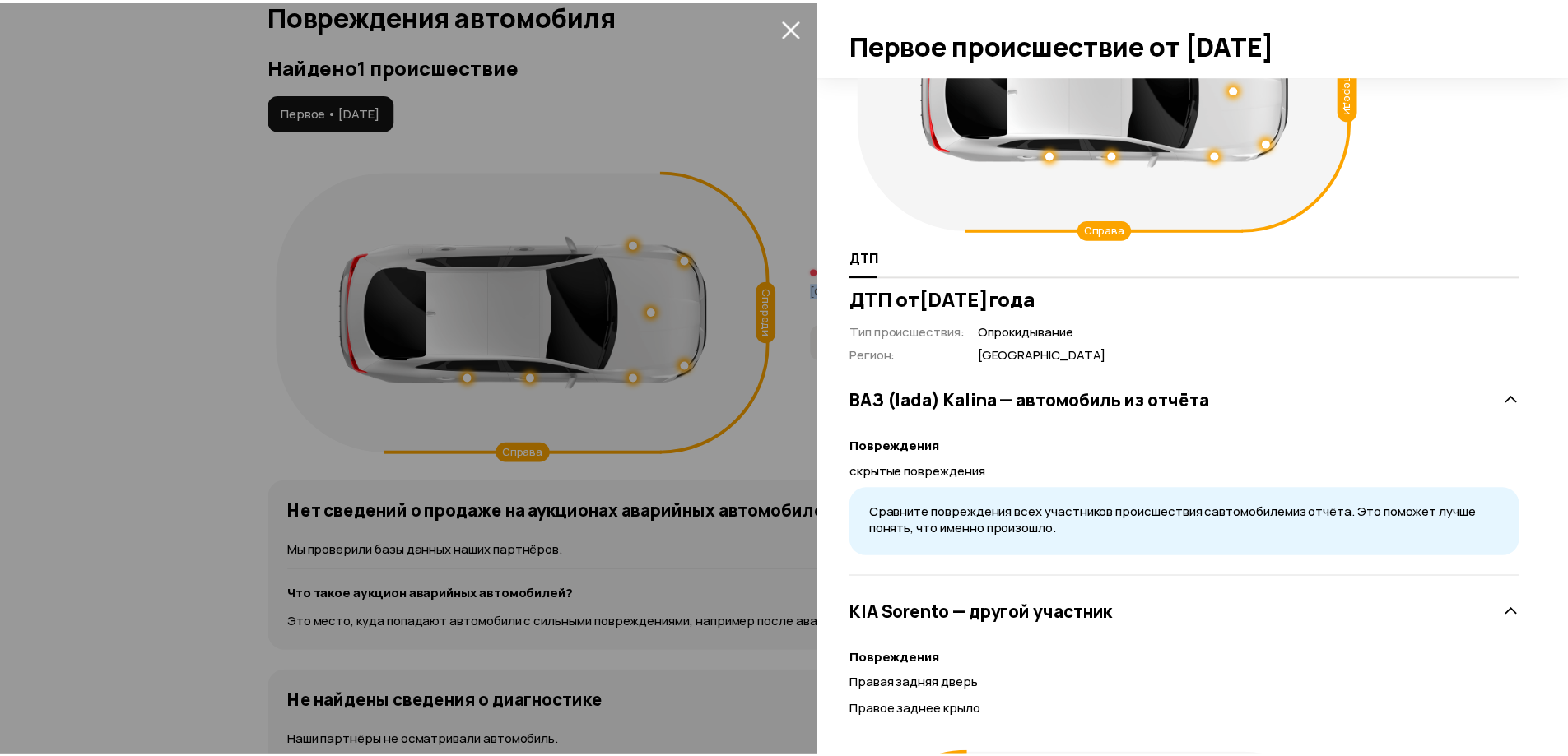
scroll to position [0, 0]
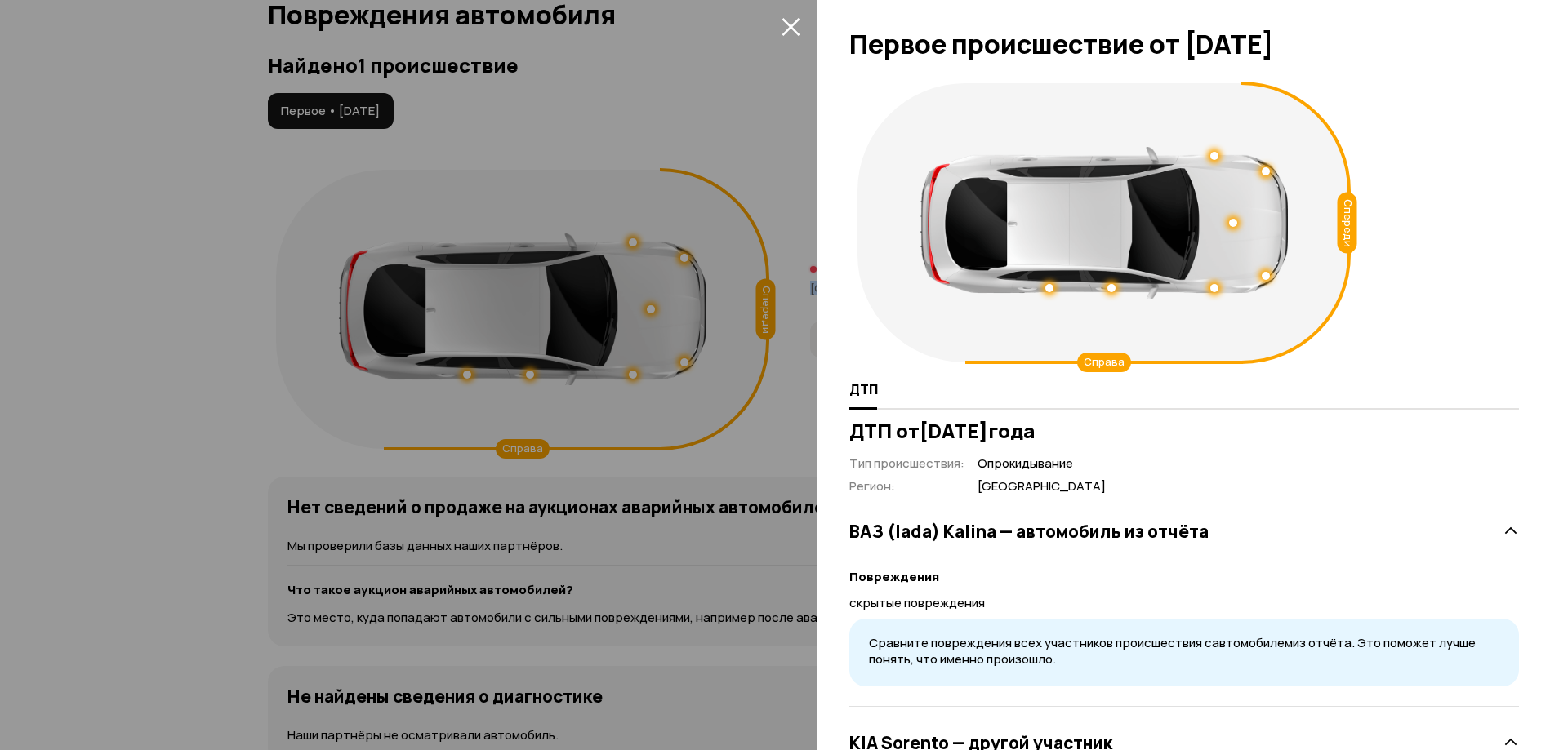
click at [794, 29] on icon "закрыть" at bounding box center [790, 26] width 18 height 18
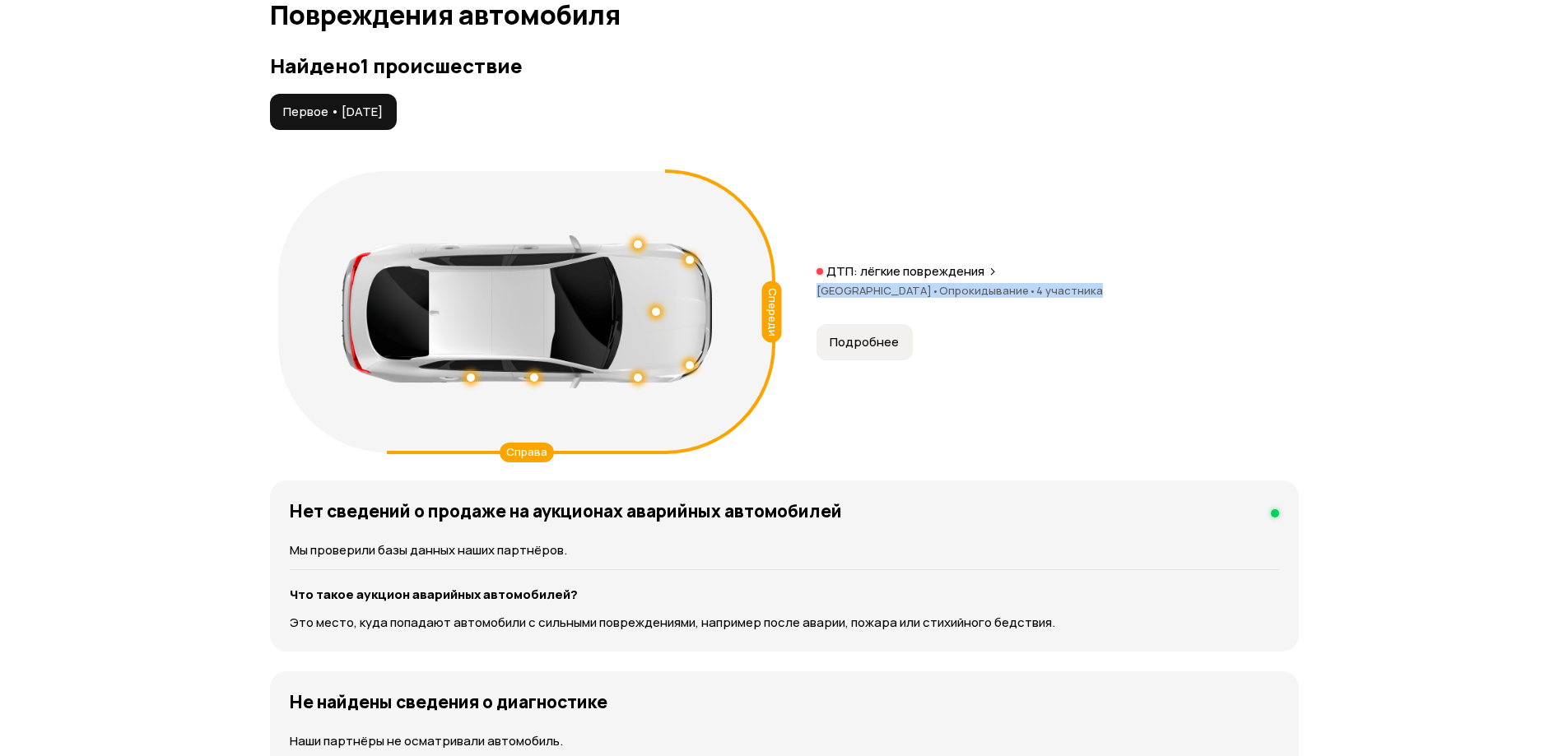
scroll to position [1540, 0]
